Goal: Transaction & Acquisition: Purchase product/service

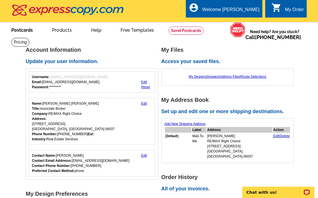
click at [24, 31] on link "Postcards" at bounding box center [22, 29] width 40 height 13
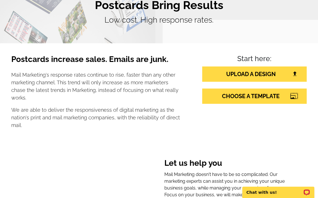
scroll to position [57, 0]
click at [264, 78] on link "UPLOAD A DESIGN" at bounding box center [255, 73] width 105 height 15
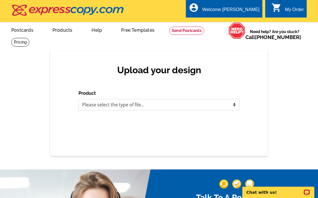
click at [232, 104] on select "Please select the type of file... Postcards Business Cards Letters and flyers G…" at bounding box center [159, 104] width 161 height 11
select select "1"
click at [79, 99] on select "Please select the type of file... Postcards Business Cards Letters and flyers G…" at bounding box center [159, 104] width 161 height 11
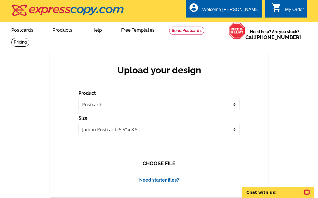
click at [164, 160] on button "CHOOSE FILE" at bounding box center [159, 163] width 56 height 13
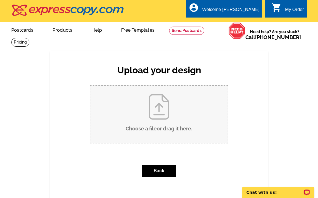
click at [277, 9] on icon "shopping_cart" at bounding box center [277, 8] width 10 height 10
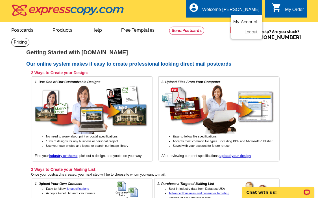
click at [240, 22] on link "My Account" at bounding box center [246, 21] width 24 height 5
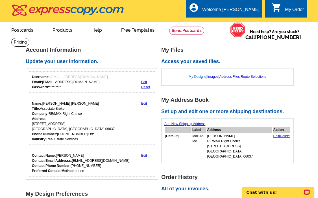
click at [195, 77] on link "My Designs" at bounding box center [198, 77] width 18 height 4
